Goal: Find contact information: Find contact information

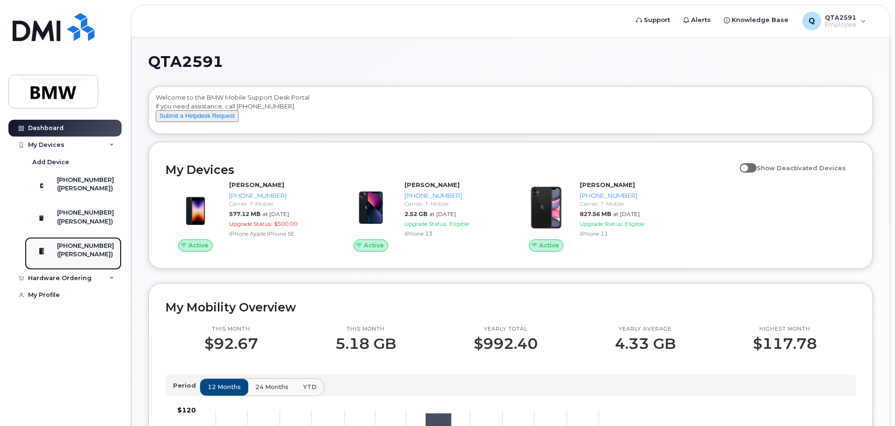
click at [95, 250] on div "[PHONE_NUMBER]" at bounding box center [85, 246] width 57 height 8
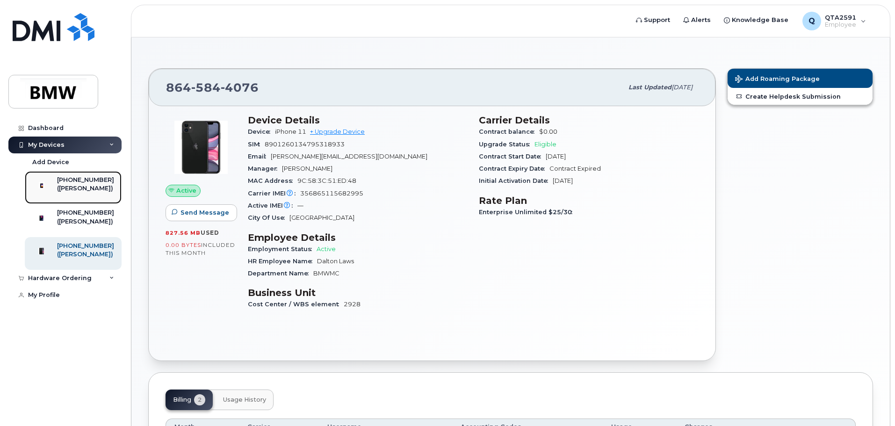
click at [79, 183] on div "[PHONE_NUMBER]" at bounding box center [85, 180] width 57 height 8
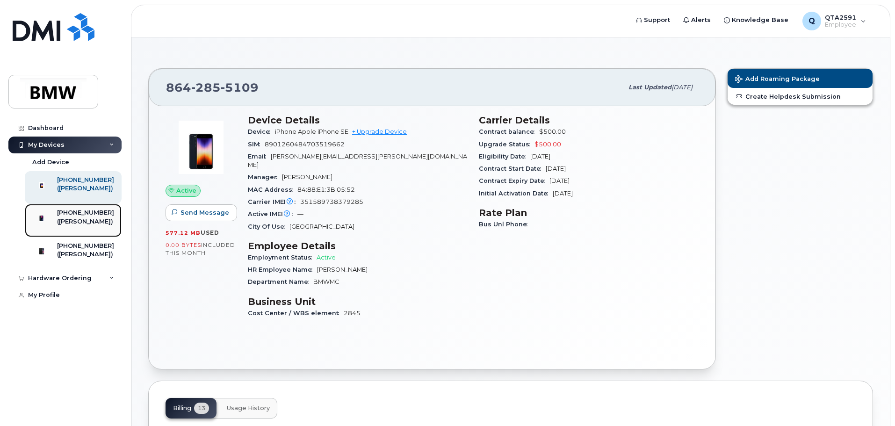
click at [105, 217] on div "[PHONE_NUMBER]" at bounding box center [85, 212] width 57 height 8
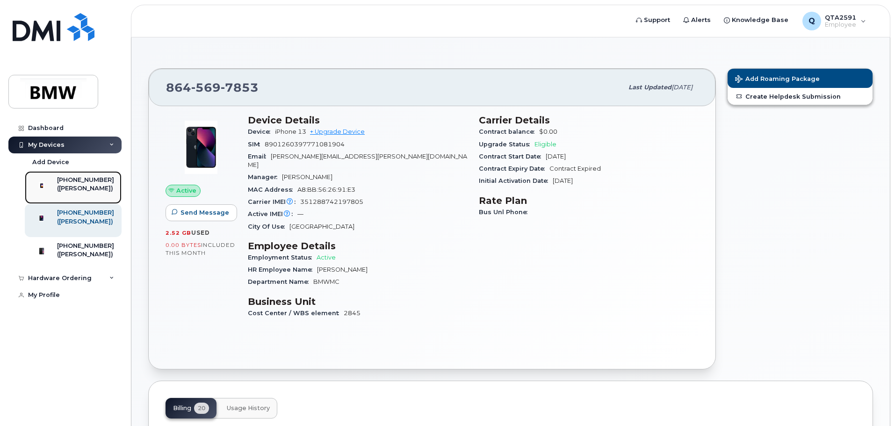
click at [87, 180] on div "[PHONE_NUMBER]" at bounding box center [85, 180] width 57 height 8
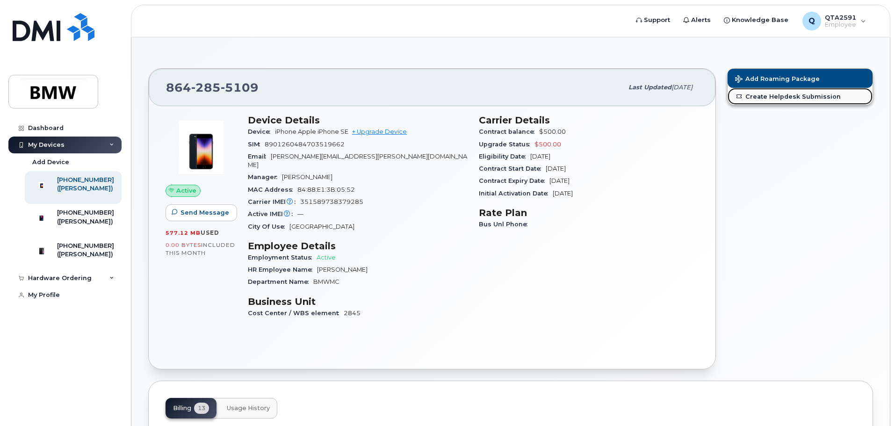
click at [793, 98] on link "Create Helpdesk Submission" at bounding box center [799, 96] width 145 height 17
